Goal: Task Accomplishment & Management: Complete application form

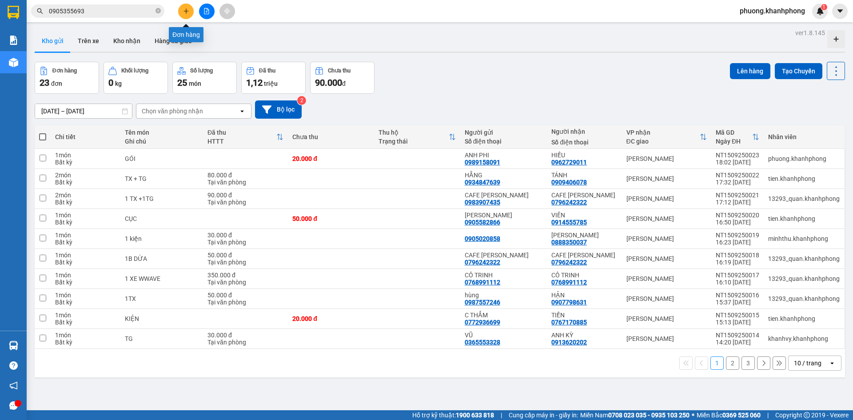
click at [180, 14] on button at bounding box center [186, 12] width 16 height 16
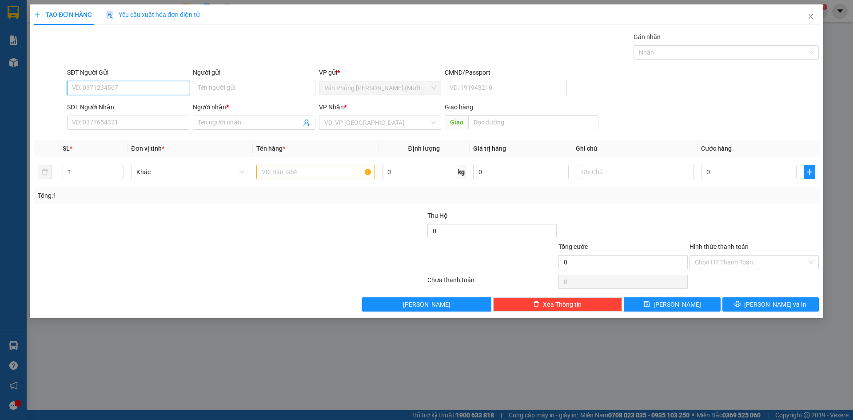
click at [93, 88] on input "SĐT Người Gửi" at bounding box center [128, 88] width 122 height 14
type input "0943413938"
click at [110, 107] on div "0943413938 - [PERSON_NAME]" at bounding box center [127, 106] width 111 height 10
type input "vũ"
type input "0943413938"
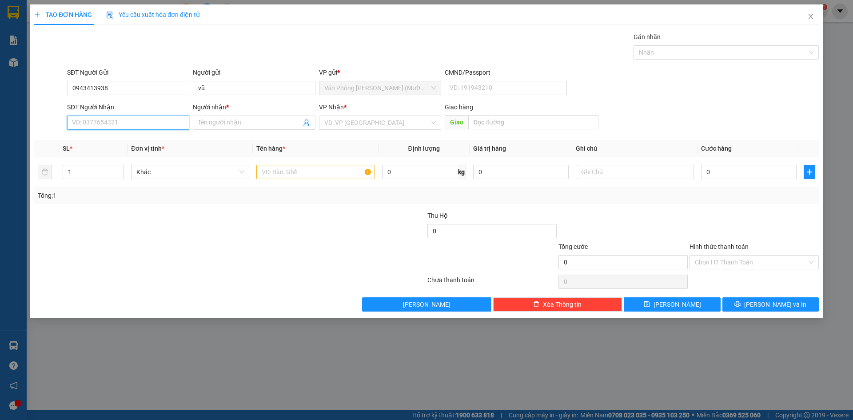
click at [118, 121] on input "SĐT Người Nhận" at bounding box center [128, 122] width 122 height 14
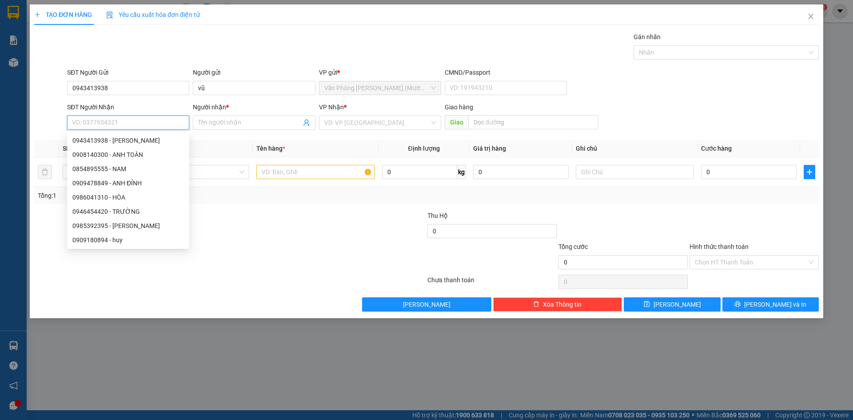
click at [118, 122] on input "SĐT Người Nhận" at bounding box center [128, 122] width 122 height 14
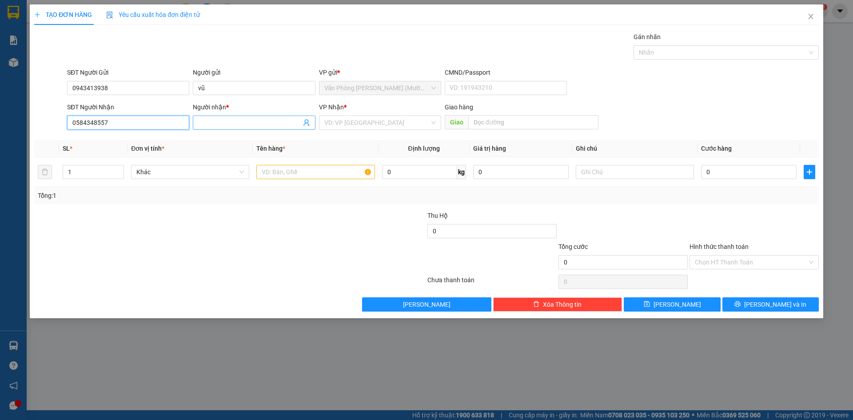
type input "0584348557"
click at [219, 120] on input "Người nhận *" at bounding box center [249, 123] width 103 height 10
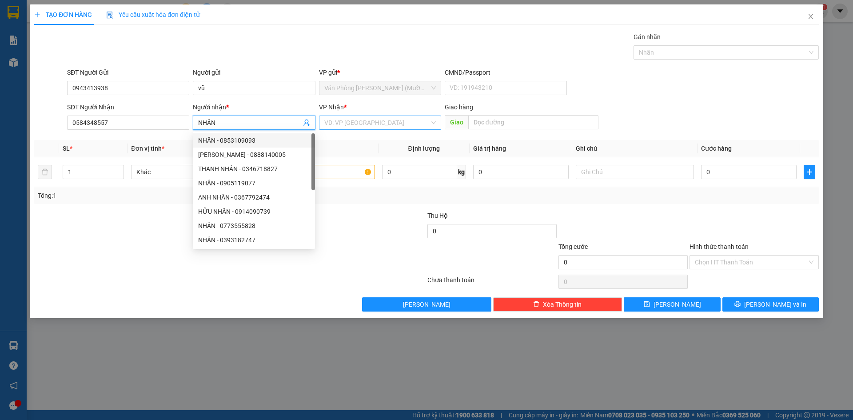
type input "NHÂN"
click at [341, 119] on input "search" at bounding box center [376, 122] width 105 height 13
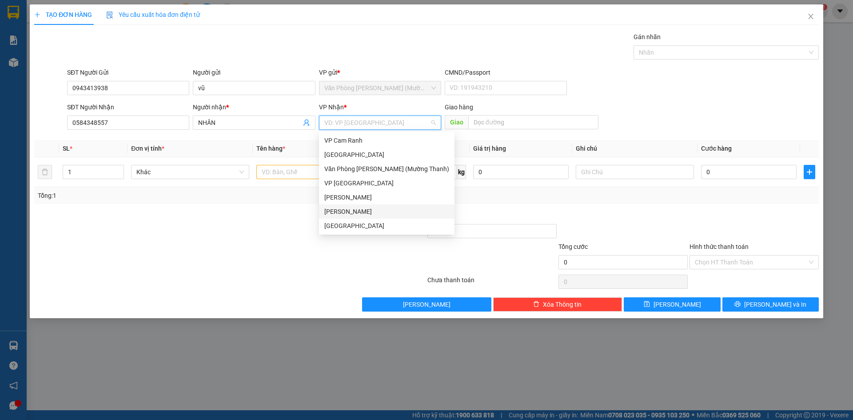
click at [354, 209] on div "[PERSON_NAME]" at bounding box center [386, 212] width 125 height 10
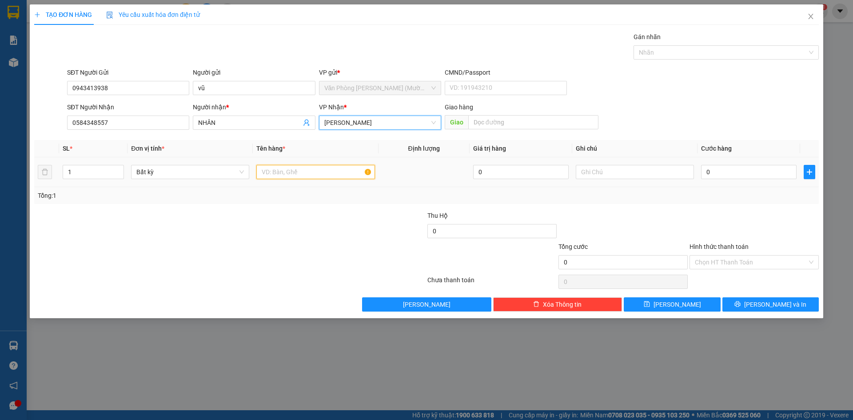
click at [288, 172] on input "text" at bounding box center [315, 172] width 118 height 14
type input "THÙNG XỐP"
click at [730, 175] on input "0" at bounding box center [748, 172] width 95 height 14
type input "3"
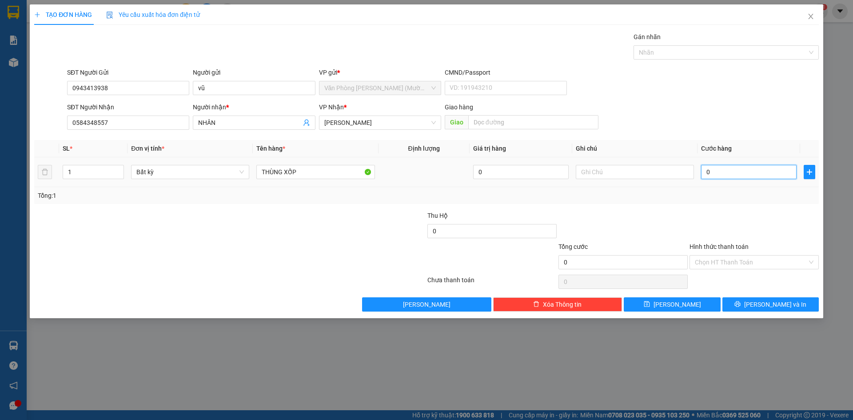
type input "3"
type input "30"
type input "30.000"
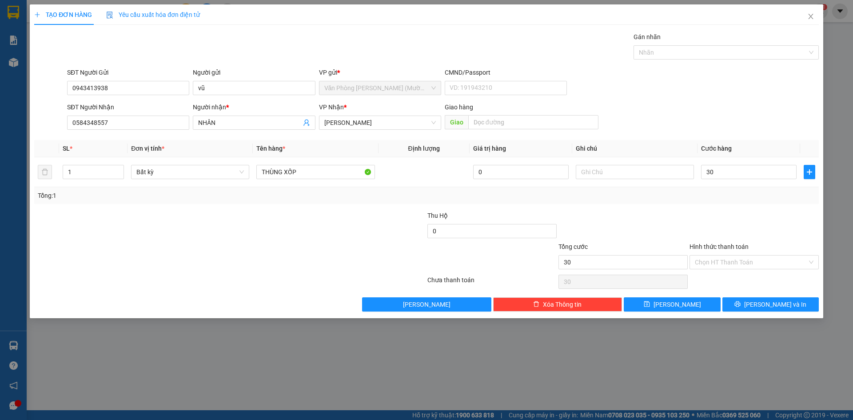
type input "30.000"
click at [731, 194] on div "Tổng: 1" at bounding box center [426, 196] width 777 height 10
click at [720, 260] on input "Hình thức thanh toán" at bounding box center [751, 261] width 112 height 13
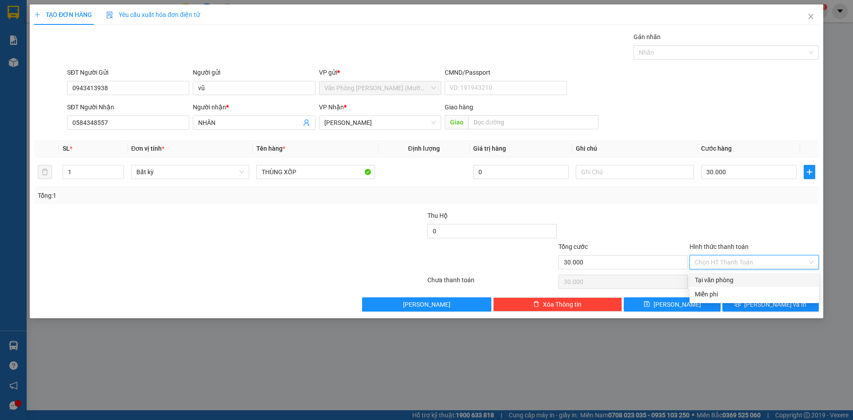
click at [720, 276] on div "Tại văn phòng" at bounding box center [754, 280] width 119 height 10
type input "0"
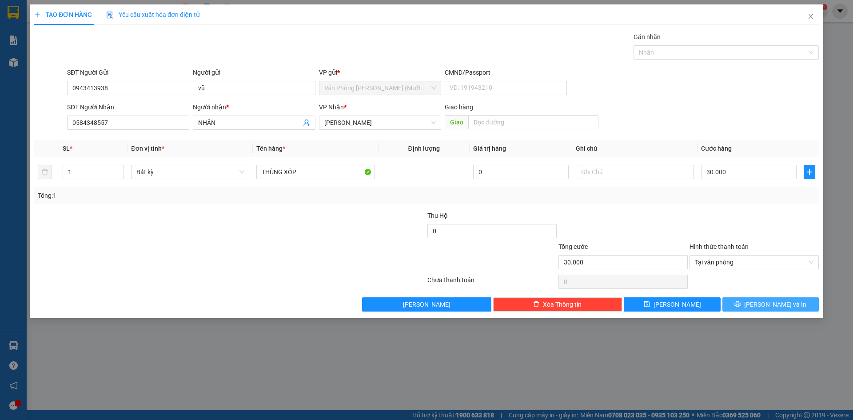
click at [765, 305] on span "[PERSON_NAME] và In" at bounding box center [775, 304] width 62 height 10
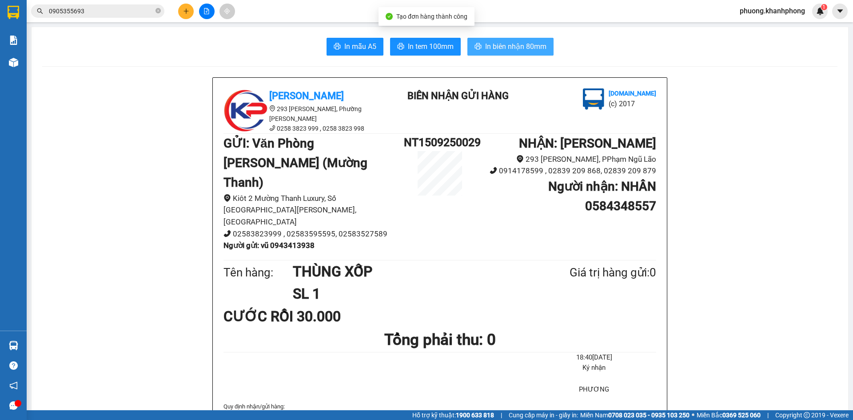
click at [500, 41] on span "In biên nhận 80mm" at bounding box center [515, 46] width 61 height 11
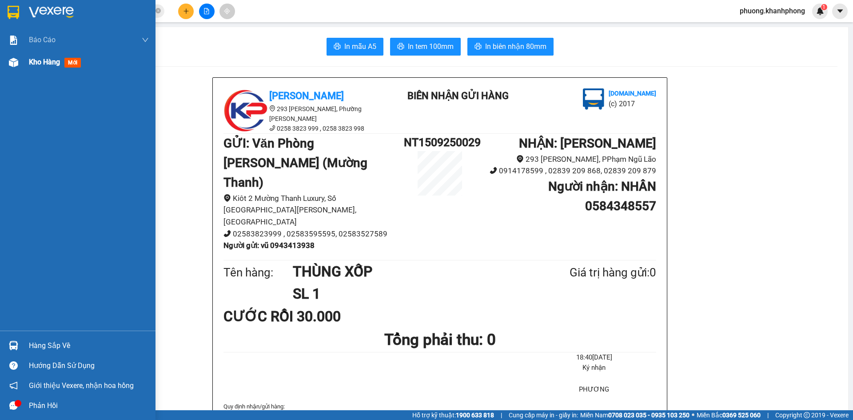
click at [17, 58] on img at bounding box center [13, 62] width 9 height 9
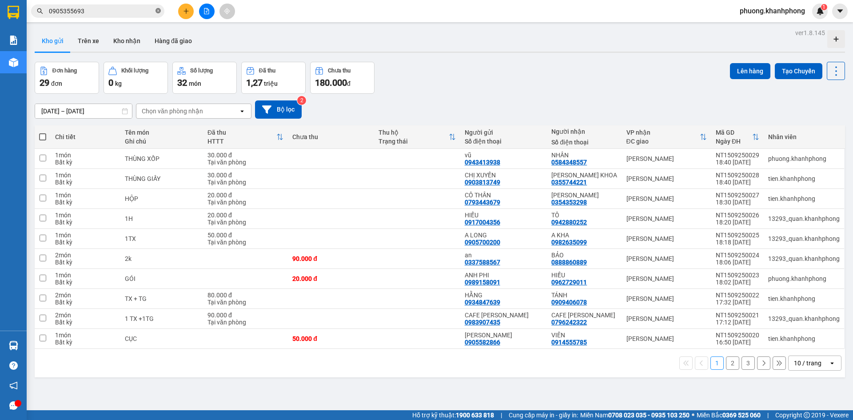
click at [156, 11] on icon "close-circle" at bounding box center [157, 10] width 5 height 5
